Goal: Task Accomplishment & Management: Complete application form

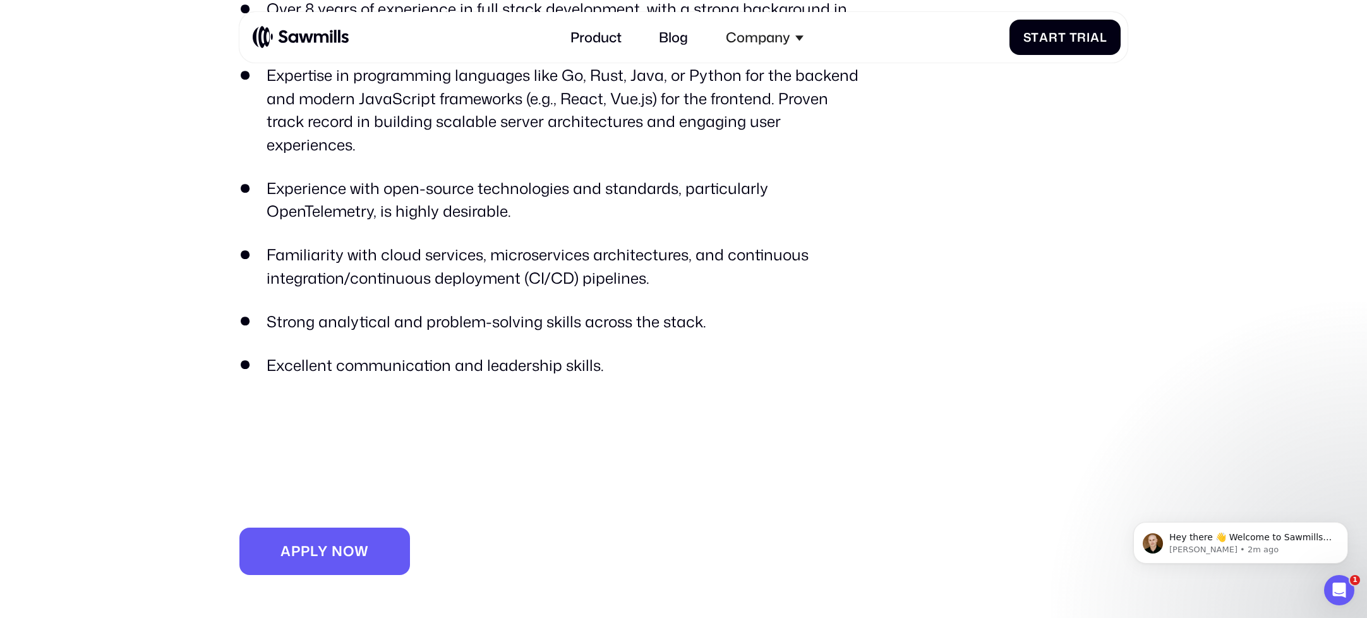
scroll to position [1411, 0]
drag, startPoint x: 644, startPoint y: 253, endPoint x: 378, endPoint y: 247, distance: 266.7
click at [378, 247] on li "Familiarity with cloud services, microservices architectures, and continuous in…" at bounding box center [553, 266] width 629 height 46
click at [378, 245] on li "Familiarity with cloud services, microservices architectures, and continuous in…" at bounding box center [553, 266] width 629 height 46
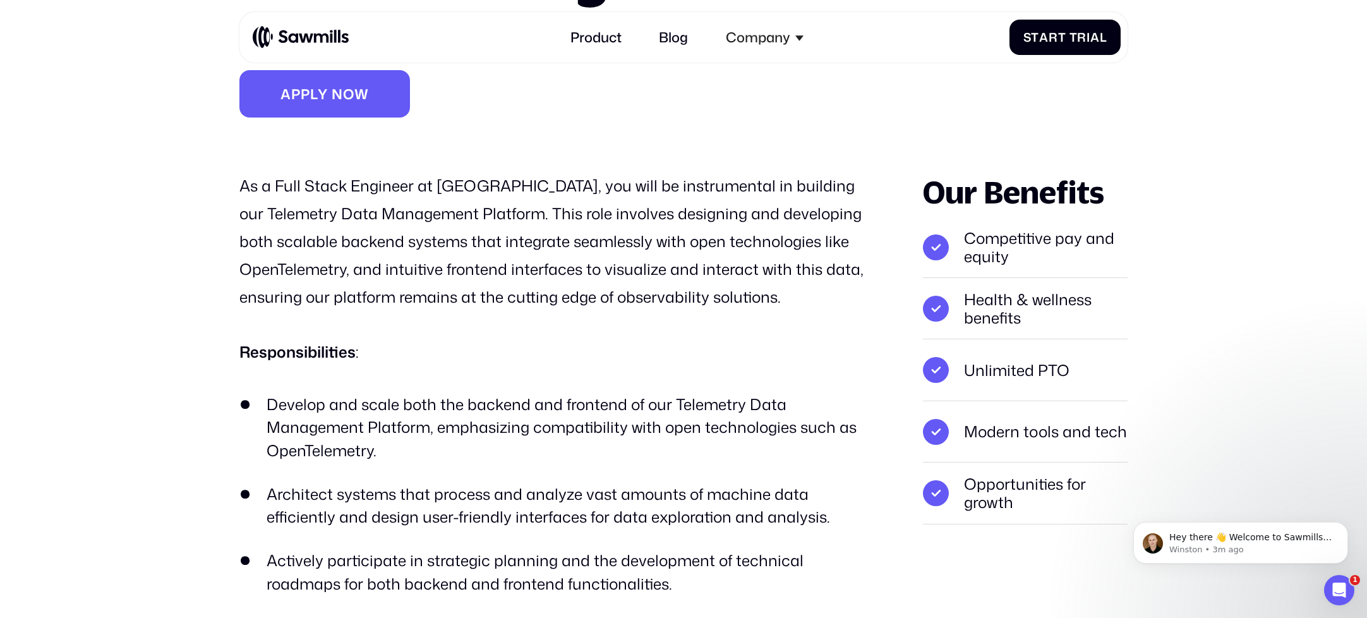
scroll to position [239, 0]
click at [309, 426] on li "Develop and scale both the backend and frontend of our Telemetry Data Managemen…" at bounding box center [553, 428] width 629 height 69
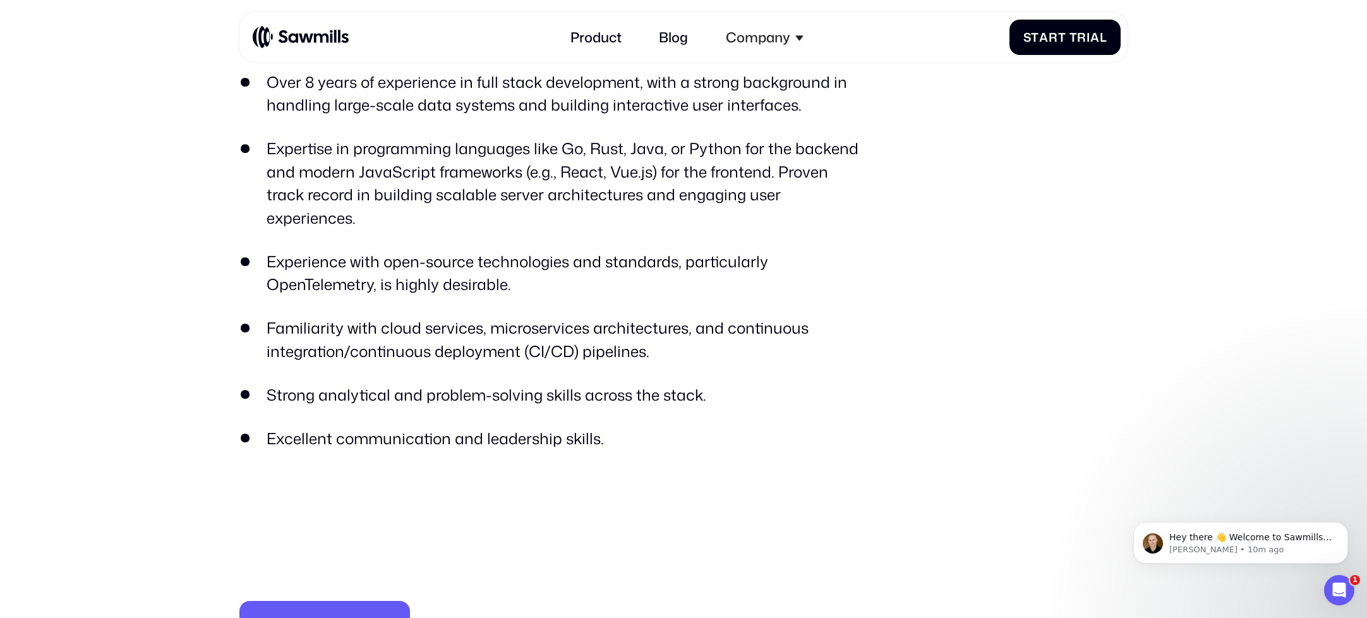
scroll to position [1337, 0]
click at [372, 347] on ul "BSc in Computer Science, Engineering, or a related field. Over 8 years of exper…" at bounding box center [553, 239] width 629 height 423
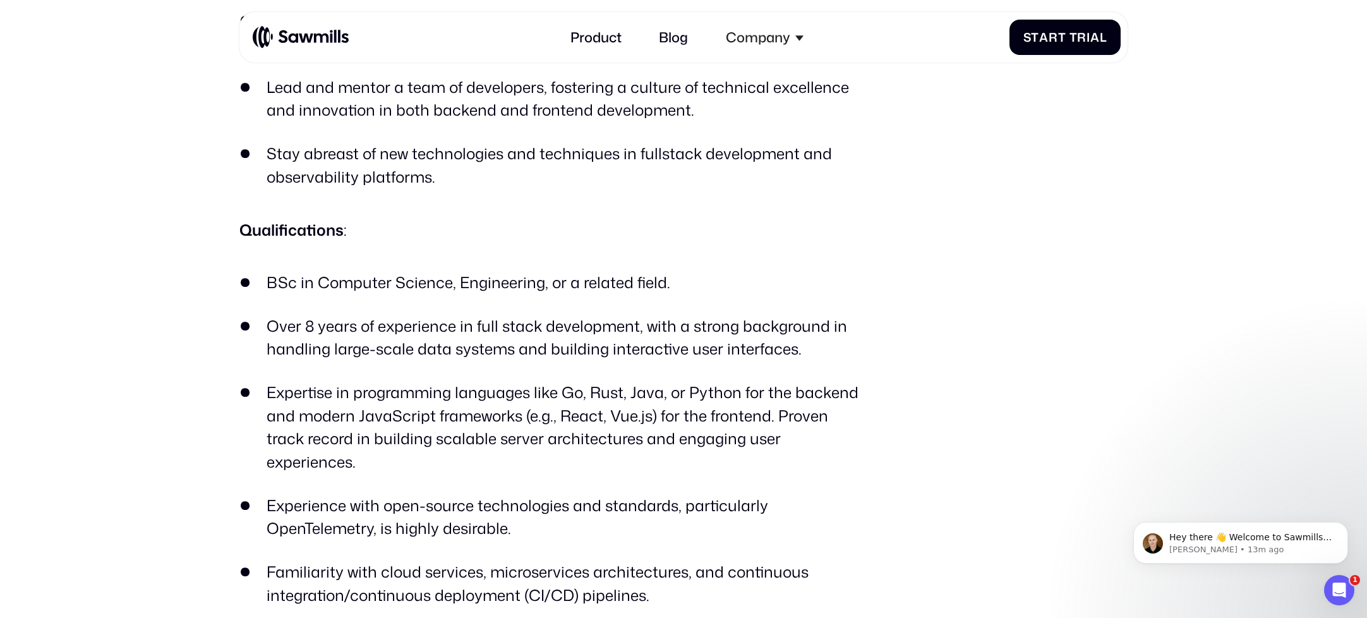
scroll to position [1089, 0]
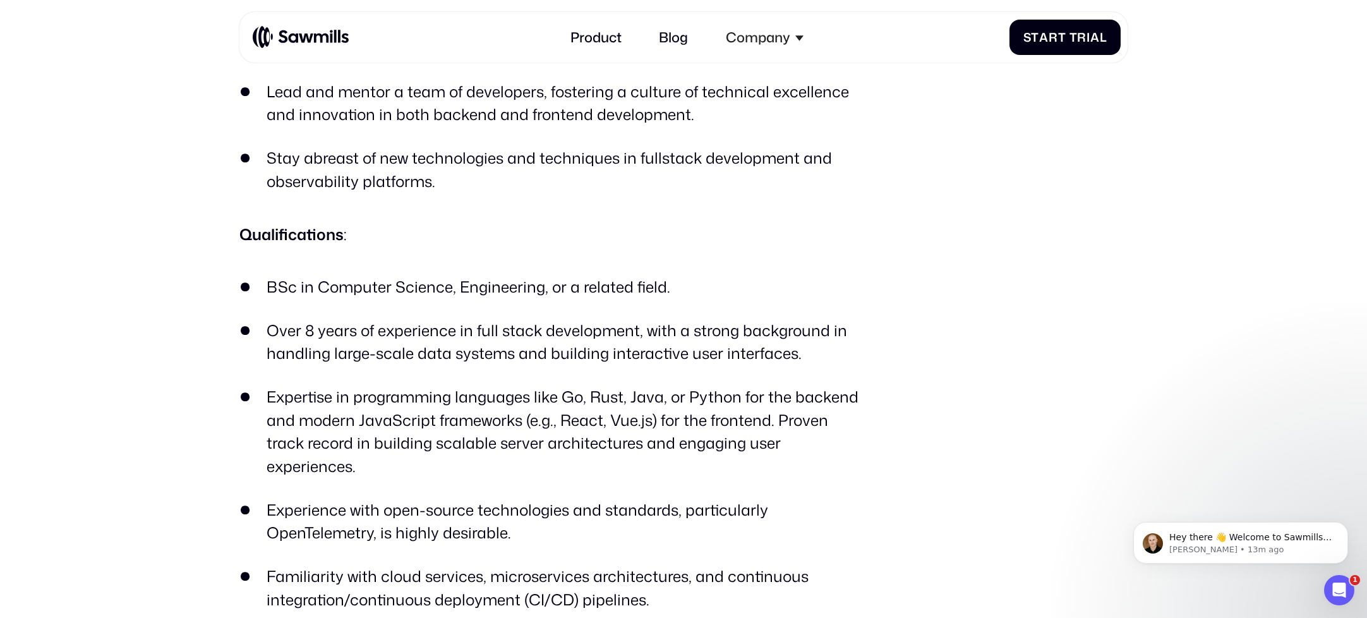
click at [282, 284] on li "BSc in Computer Science, Engineering, or a related field." at bounding box center [553, 286] width 629 height 23
click at [282, 283] on li "BSc in Computer Science, Engineering, or a related field." at bounding box center [553, 286] width 629 height 23
drag, startPoint x: 282, startPoint y: 283, endPoint x: 473, endPoint y: 282, distance: 191.4
click at [473, 282] on li "BSc in Computer Science, Engineering, or a related field." at bounding box center [553, 286] width 629 height 23
click at [570, 279] on li "BSc in Computer Science, Engineering, or a related field." at bounding box center [553, 286] width 629 height 23
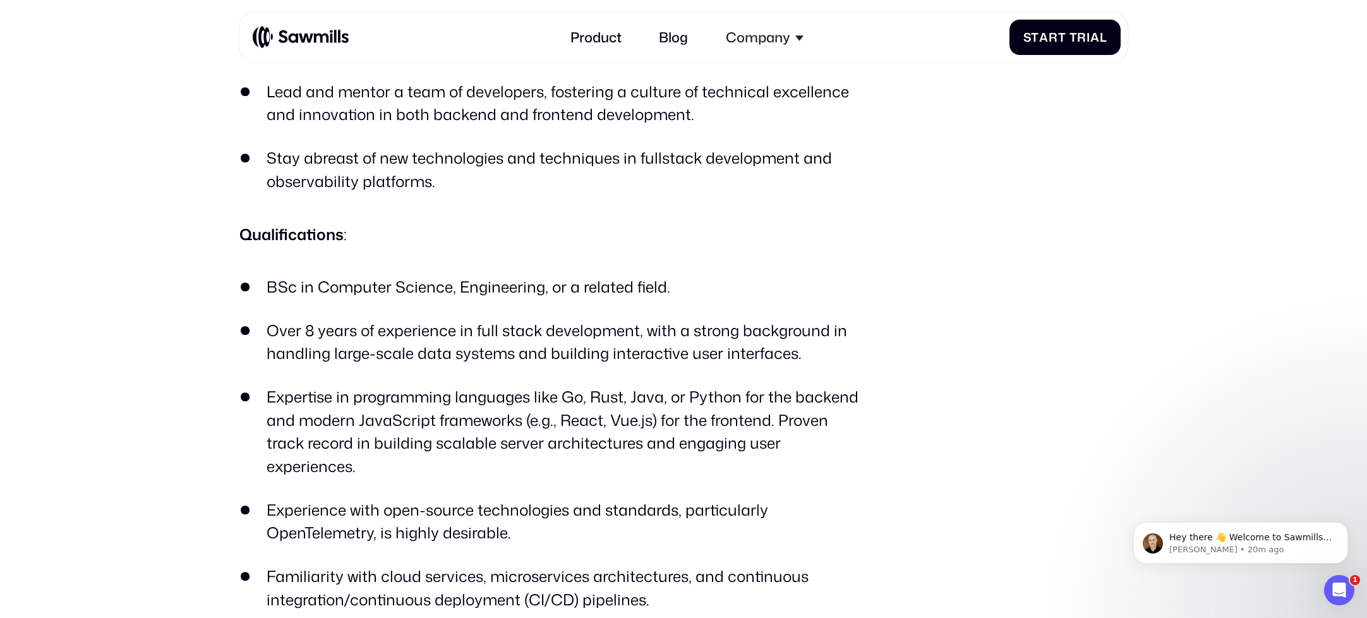
drag, startPoint x: 1039, startPoint y: 307, endPoint x: 1033, endPoint y: 303, distance: 7.2
click at [1039, 306] on div "Our Benefits Competitive pay and equity Health & wellness benefits Unlimited PT…" at bounding box center [1025, 111] width 205 height 1576
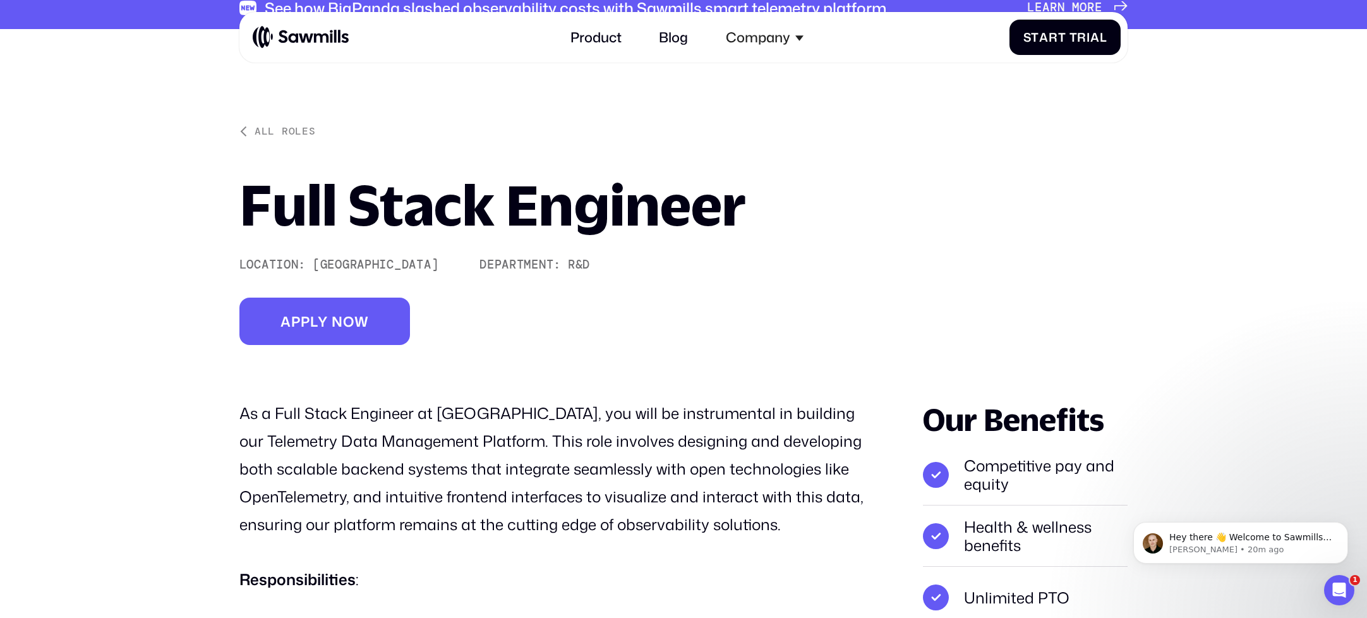
scroll to position [11, 0]
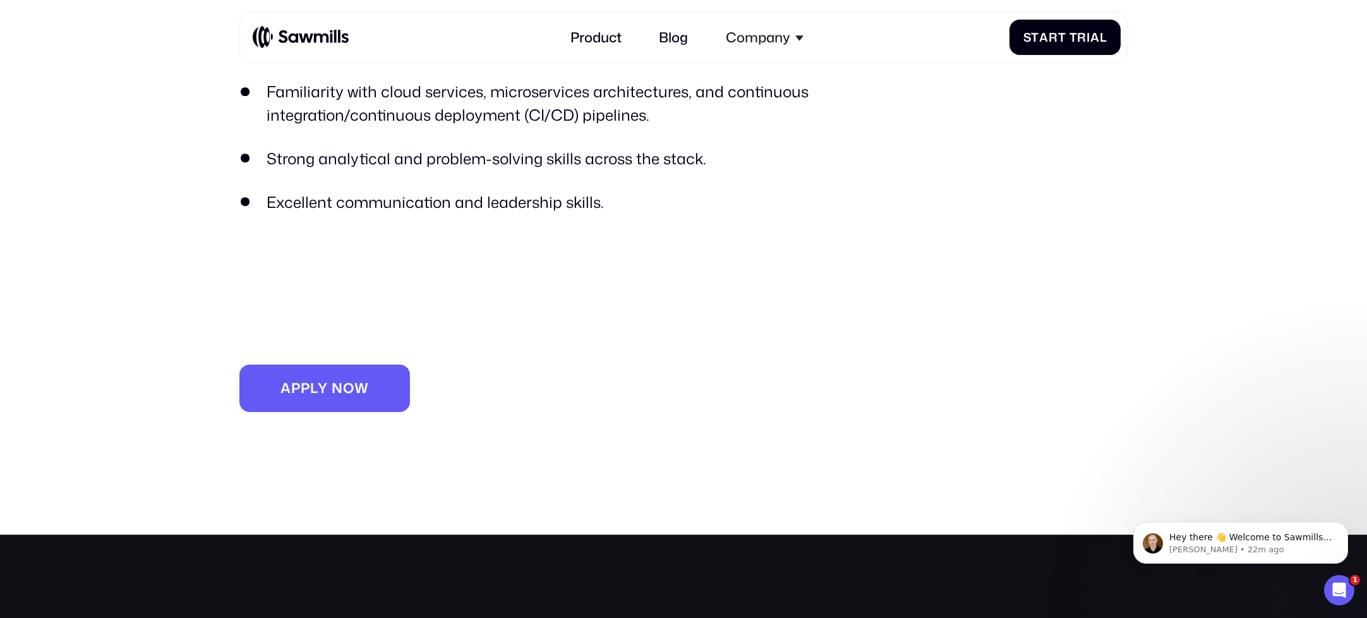
scroll to position [1552, 0]
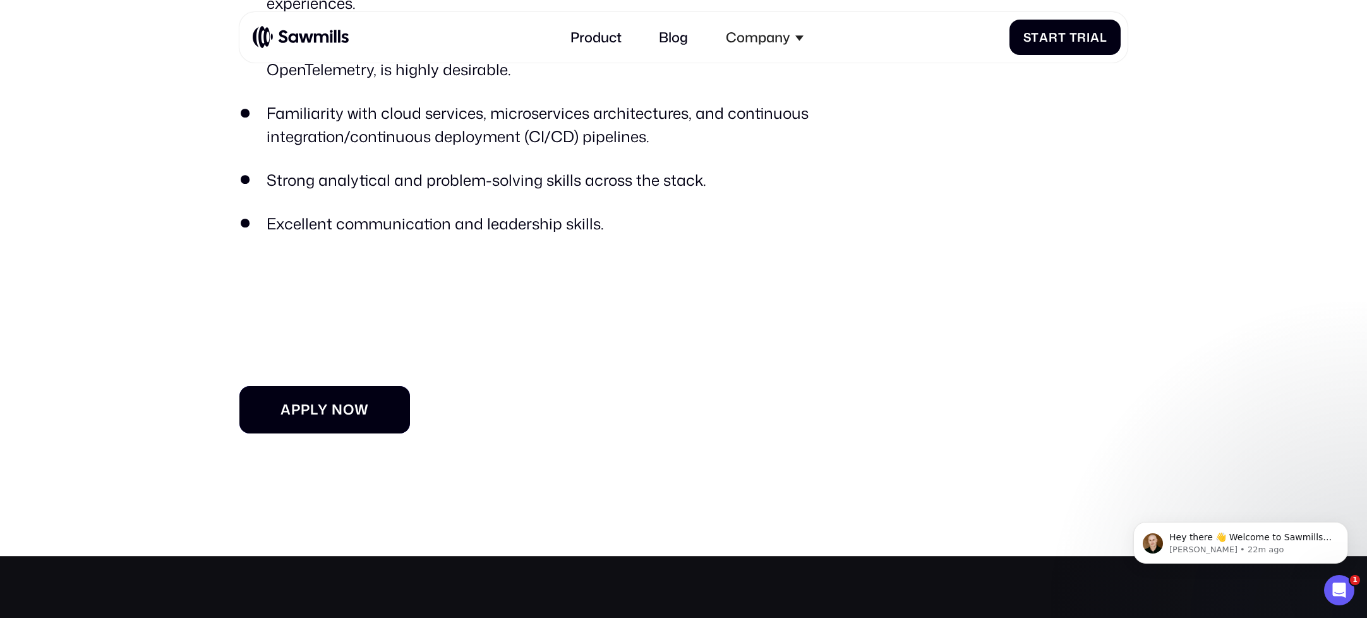
click at [330, 401] on span at bounding box center [330, 409] width 4 height 16
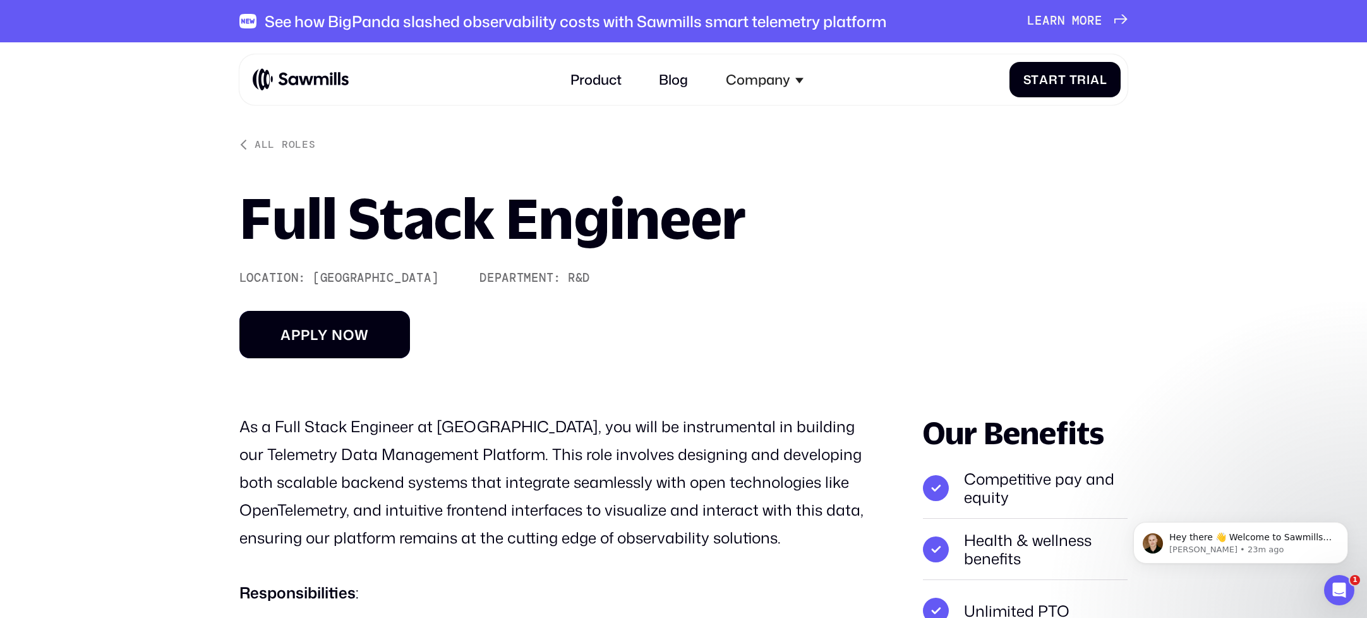
click at [344, 342] on span "o" at bounding box center [348, 335] width 11 height 16
